Goal: Check status

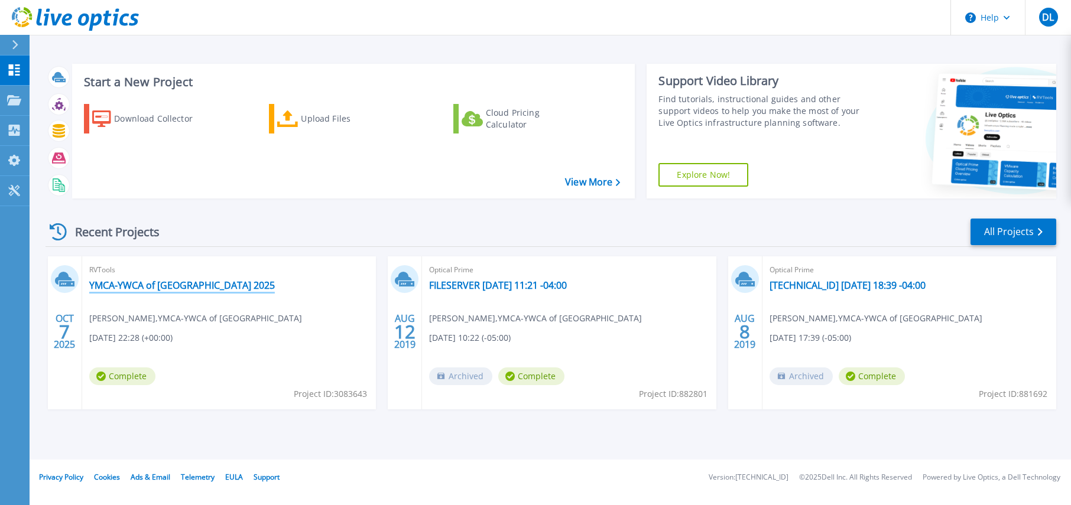
click at [168, 284] on link "YMCA-YWCA of [GEOGRAPHIC_DATA] 2025" at bounding box center [182, 286] width 186 height 12
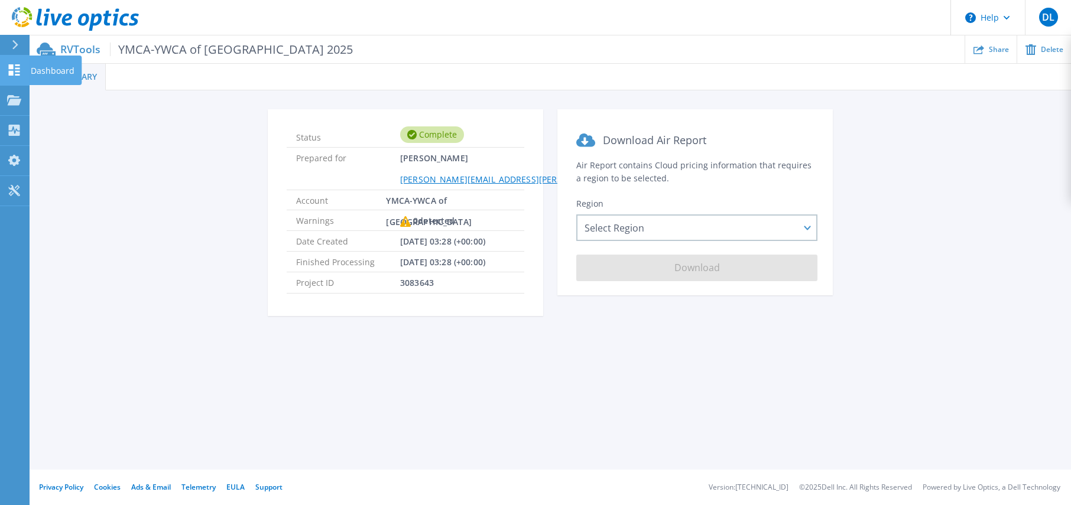
click at [15, 66] on icon at bounding box center [14, 69] width 11 height 11
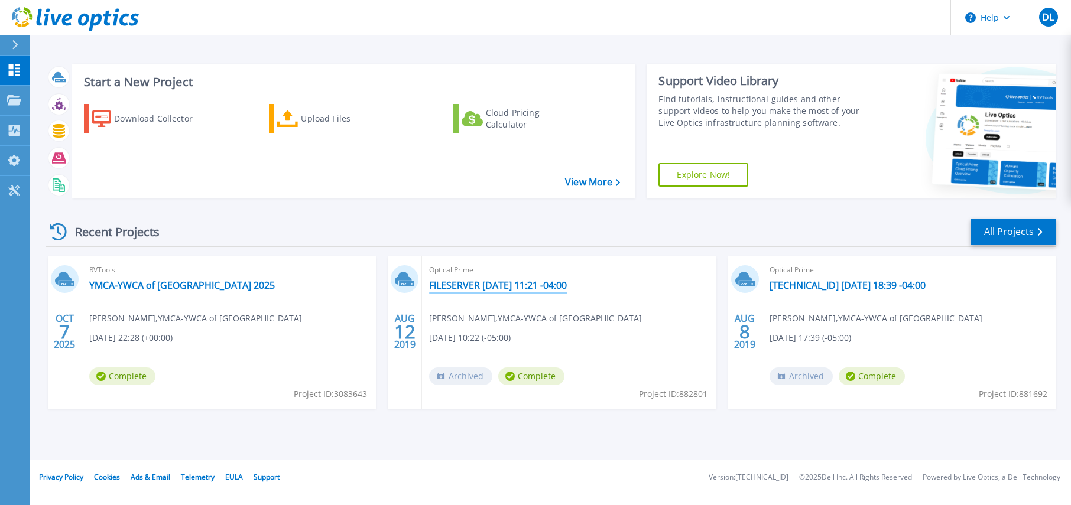
click at [476, 285] on link "FILESERVER [DATE] 11:21 -04:00" at bounding box center [498, 286] width 138 height 12
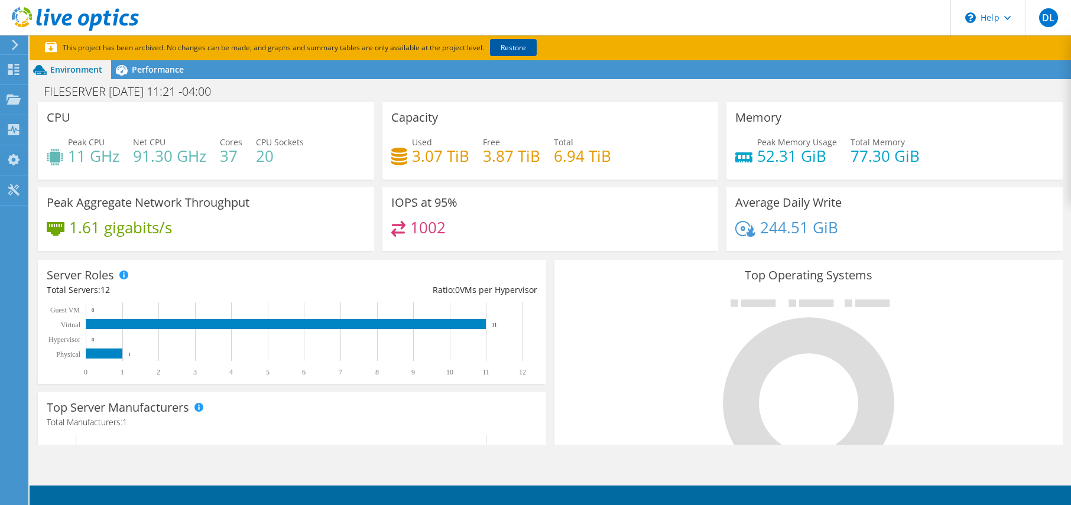
click at [521, 47] on link "Restore" at bounding box center [513, 47] width 47 height 17
click at [611, 46] on p "This project has been archived. No changes can be made, and graphs and summary …" at bounding box center [334, 47] width 579 height 13
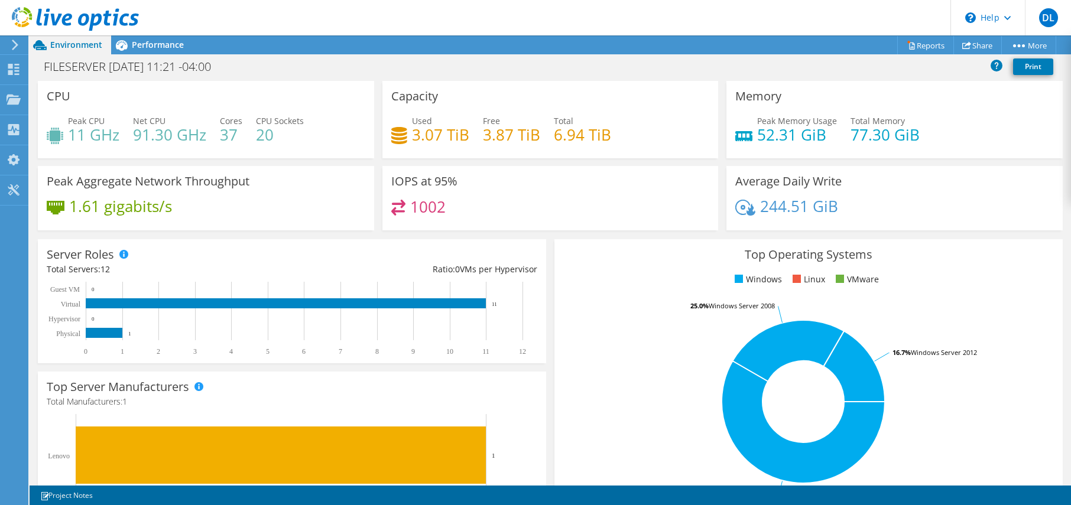
scroll to position [206, 0]
click at [921, 46] on link "Reports" at bounding box center [925, 45] width 57 height 18
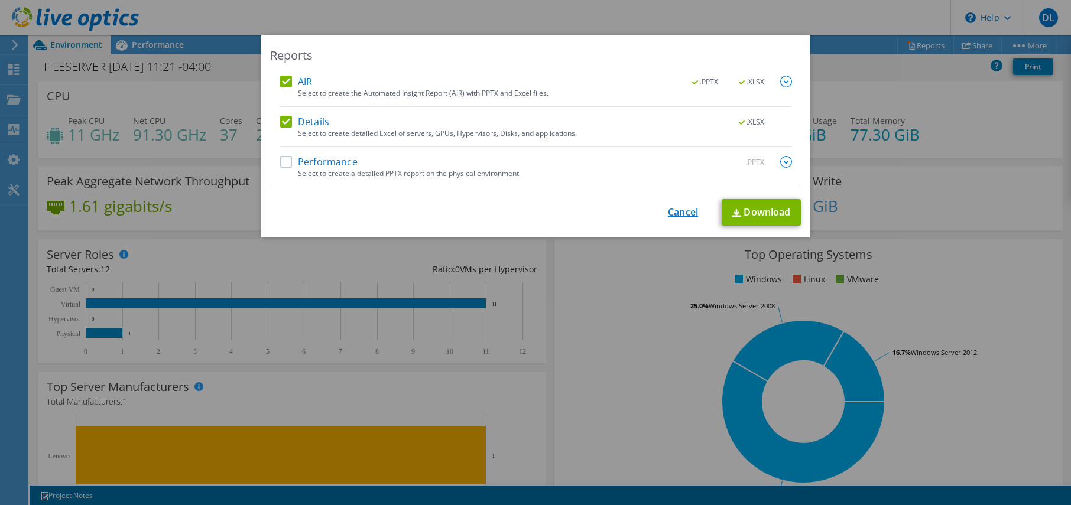
click at [669, 214] on link "Cancel" at bounding box center [683, 212] width 30 height 11
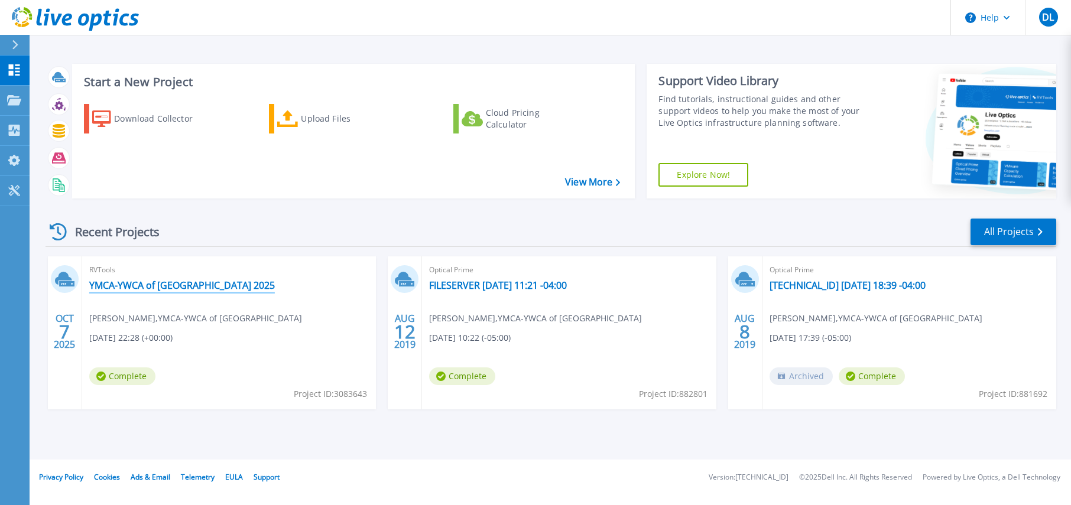
click at [187, 281] on link "YMCA-YWCA of Winnipeg 2025" at bounding box center [182, 286] width 186 height 12
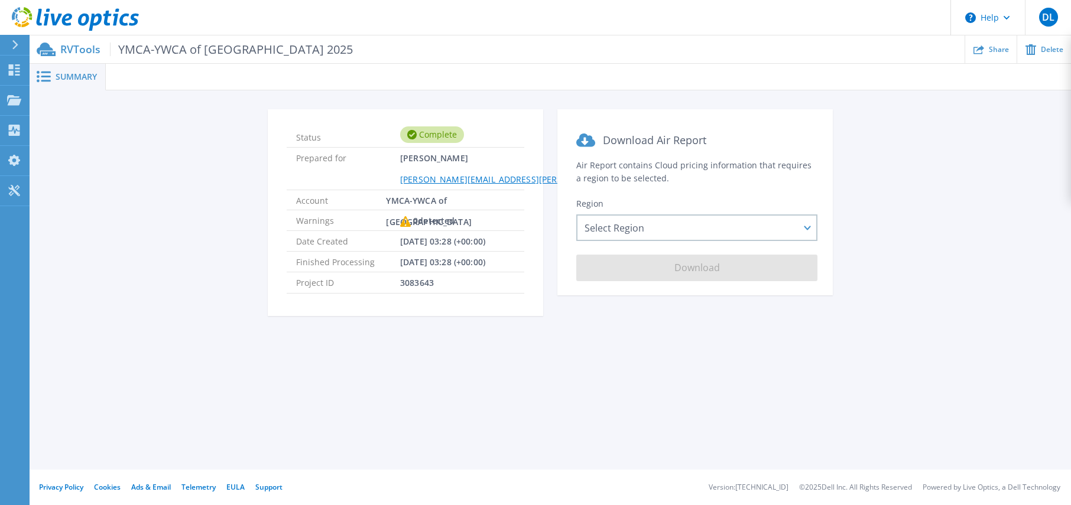
click at [187, 281] on div "Status Complete Prepared for Dave Laroche dave.laroche@ymanitoba.ca Account YMC…" at bounding box center [550, 219] width 1006 height 221
